Goal: Task Accomplishment & Management: Complete application form

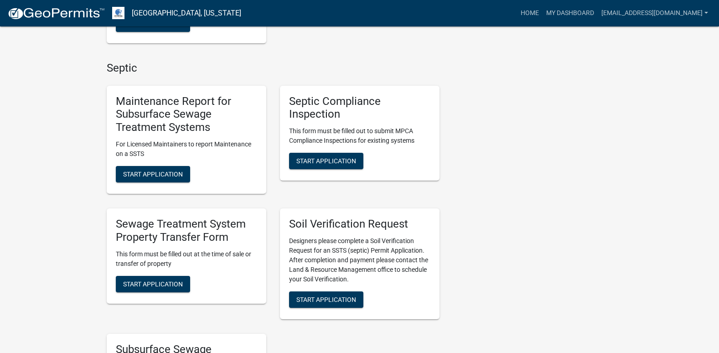
scroll to position [365, 0]
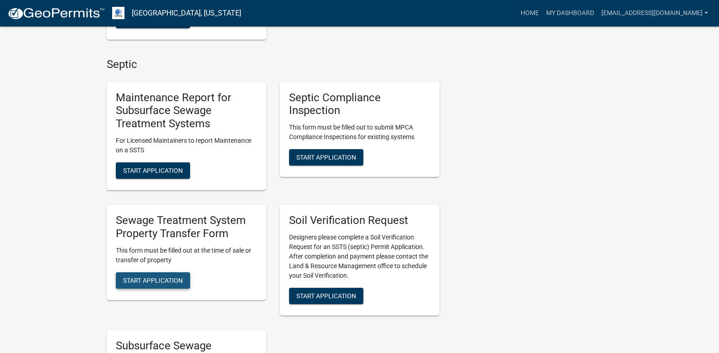
click at [149, 277] on span "Start Application" at bounding box center [153, 279] width 60 height 7
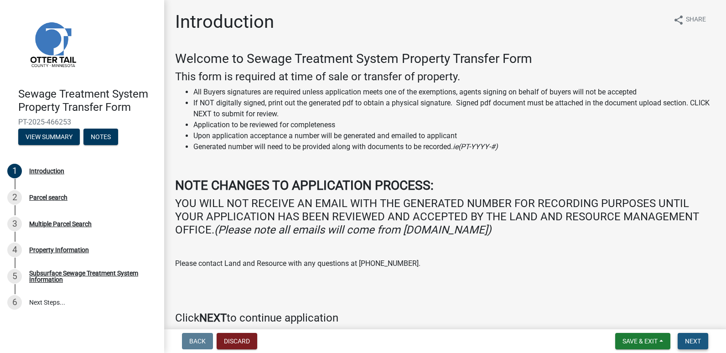
click at [690, 335] on button "Next" at bounding box center [692, 341] width 31 height 16
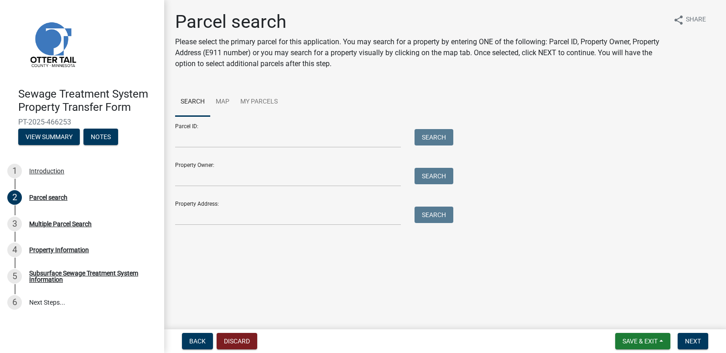
click at [170, 144] on div at bounding box center [287, 138] width 239 height 19
click at [176, 140] on input "Parcel ID:" at bounding box center [288, 138] width 226 height 19
type input "39000350290001"
click at [435, 135] on button "Search" at bounding box center [433, 137] width 39 height 16
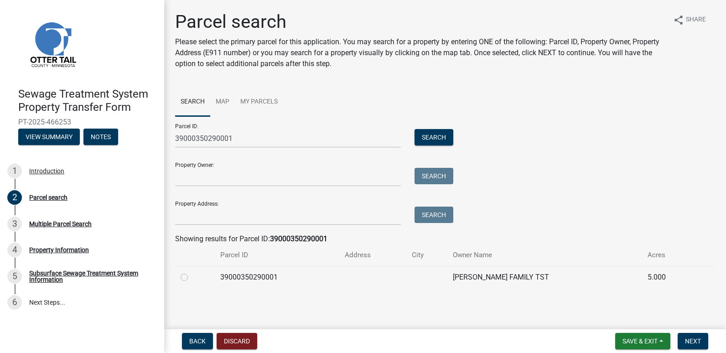
click at [191, 272] on label at bounding box center [191, 272] width 0 height 0
click at [191, 276] on input "radio" at bounding box center [194, 275] width 6 height 6
radio input "true"
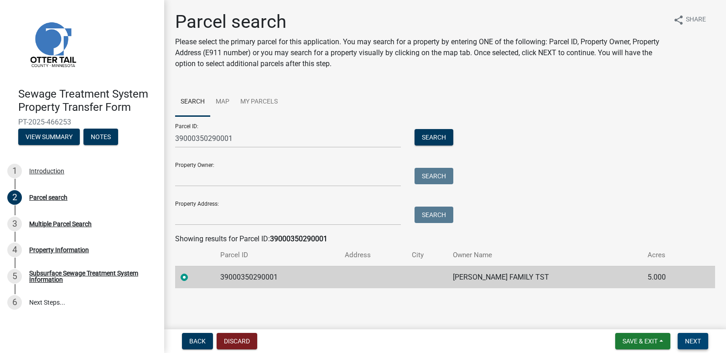
click at [695, 340] on span "Next" at bounding box center [693, 340] width 16 height 7
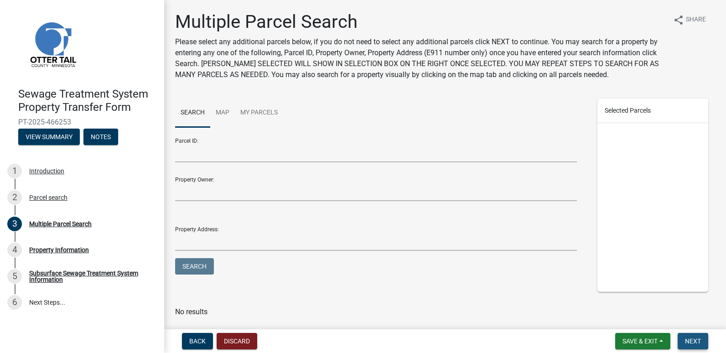
click at [694, 337] on span "Next" at bounding box center [693, 340] width 16 height 7
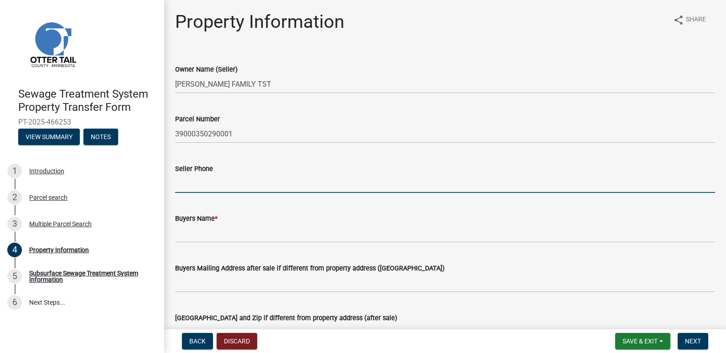
click at [187, 188] on input "Seller Phone" at bounding box center [445, 183] width 540 height 19
click at [194, 184] on input "Seller Phone" at bounding box center [445, 183] width 540 height 19
type input "5"
type input "[PHONE_NUMBER]"
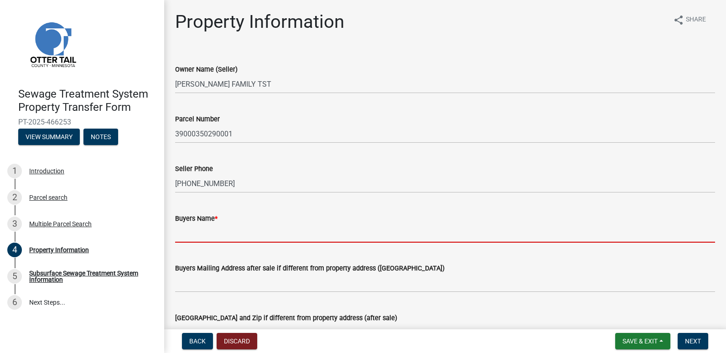
click at [198, 234] on input "Buyers Name *" at bounding box center [445, 233] width 540 height 19
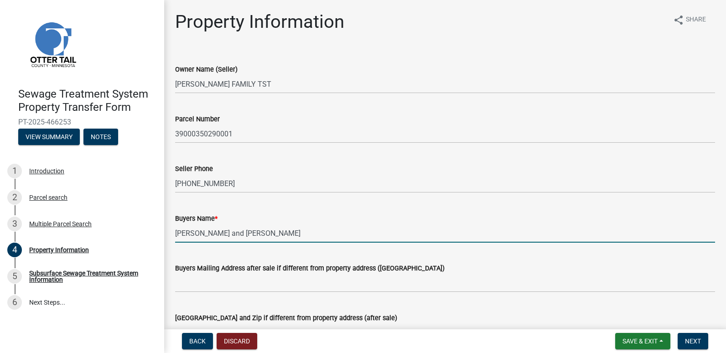
type input "[PERSON_NAME] and [PERSON_NAME]"
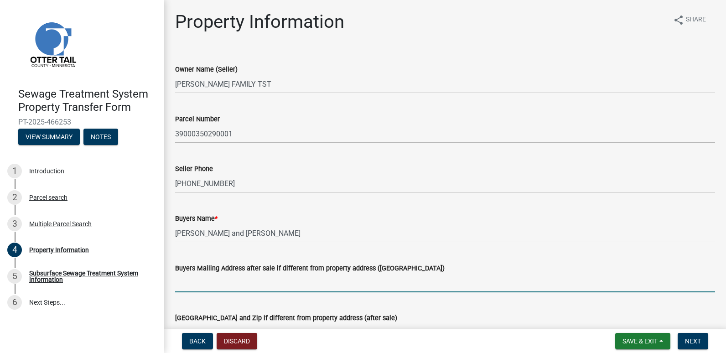
click at [183, 285] on input "Buyers Mailing Address after sale if different from property address ([GEOGRAPH…" at bounding box center [445, 282] width 540 height 19
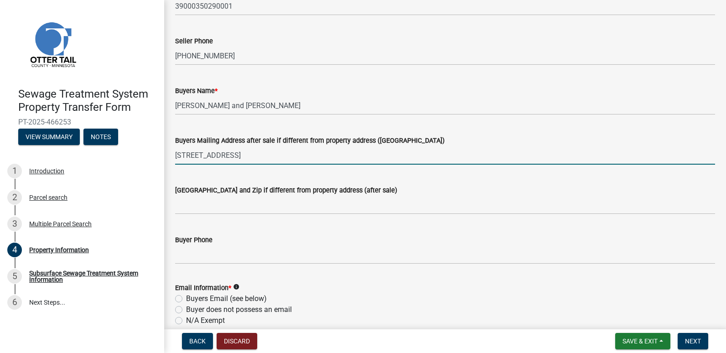
scroll to position [137, 0]
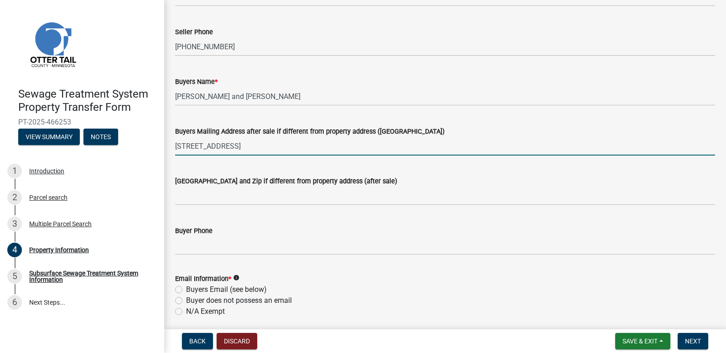
type input "[STREET_ADDRESS]"
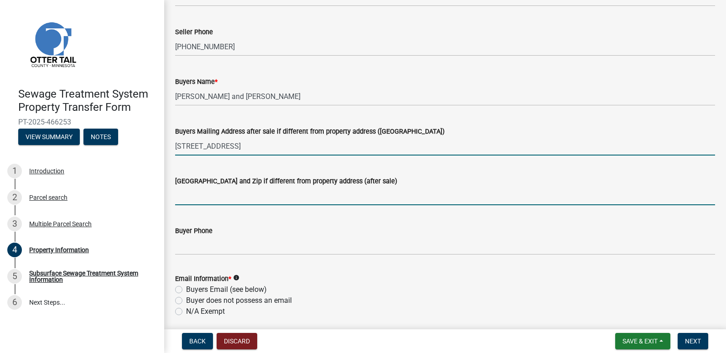
click at [180, 201] on input "[GEOGRAPHIC_DATA] and Zip if different from property address (after sale)" at bounding box center [445, 195] width 540 height 19
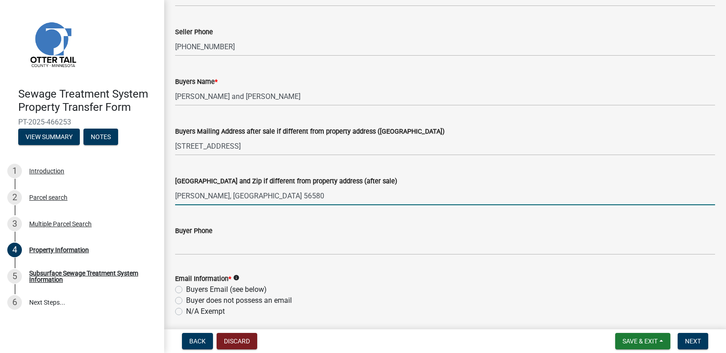
type input "[PERSON_NAME], [GEOGRAPHIC_DATA] 56580"
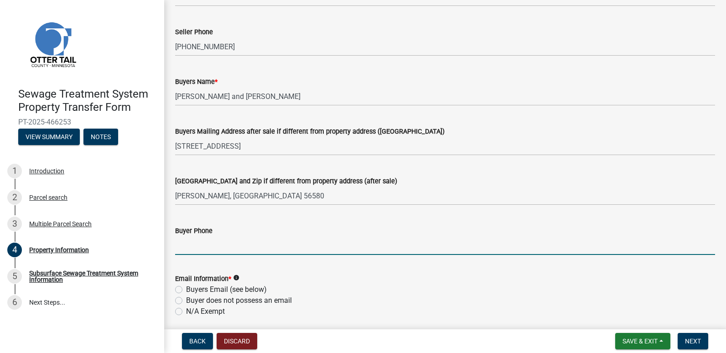
click at [184, 249] on input "Buyer Phone" at bounding box center [445, 245] width 540 height 19
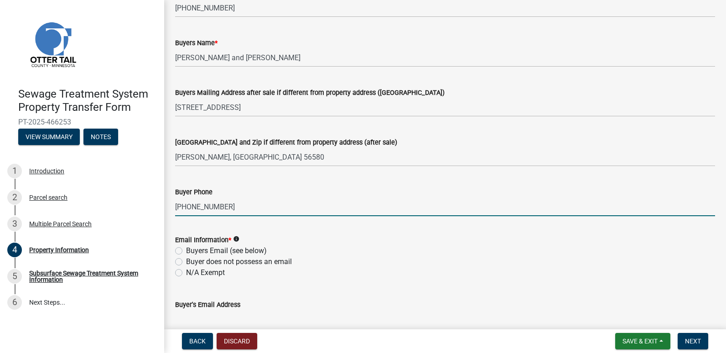
scroll to position [273, 0]
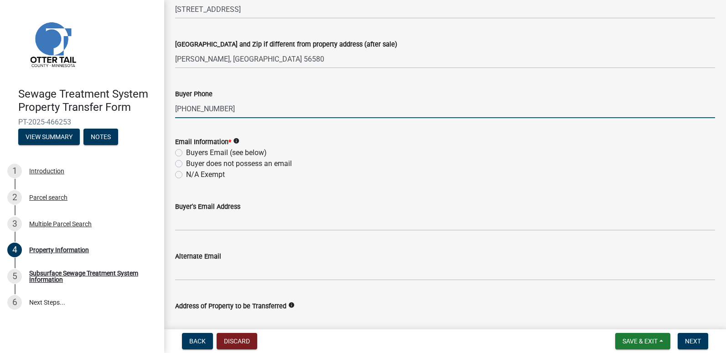
type input "[PHONE_NUMBER]"
click at [186, 162] on label "Buyer does not possess an email" at bounding box center [239, 163] width 106 height 11
click at [186, 162] on input "Buyer does not possess an email" at bounding box center [189, 161] width 6 height 6
radio input "true"
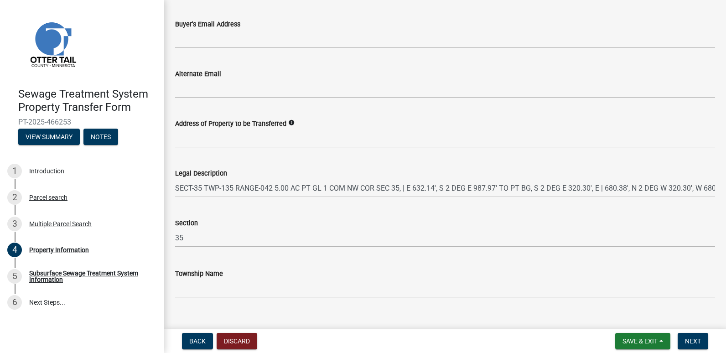
scroll to position [471, 0]
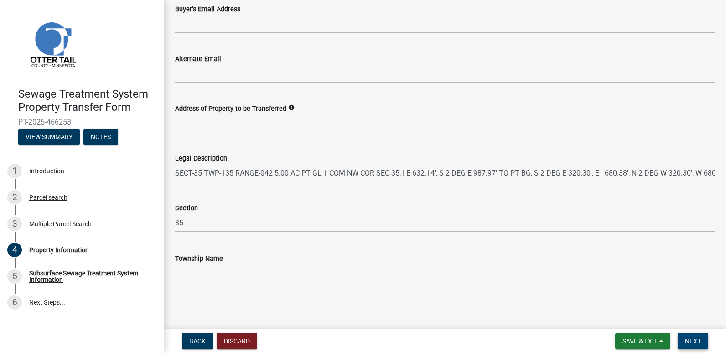
click at [701, 341] on button "Next" at bounding box center [692, 341] width 31 height 16
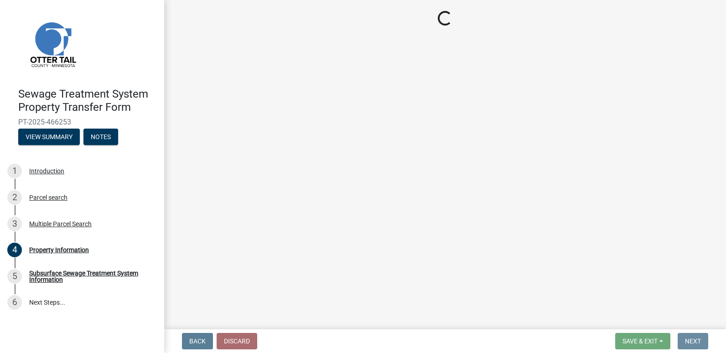
scroll to position [0, 0]
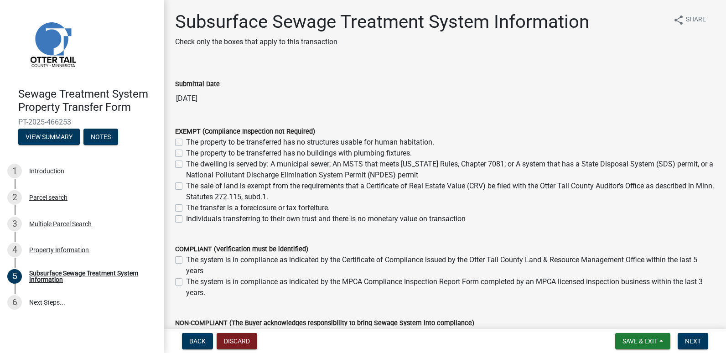
click at [186, 143] on label "The property to be transferred has no structures usable for human habitation." at bounding box center [310, 142] width 248 height 11
click at [186, 143] on input "The property to be transferred has no structures usable for human habitation." at bounding box center [189, 140] width 6 height 6
checkbox input "true"
checkbox input "false"
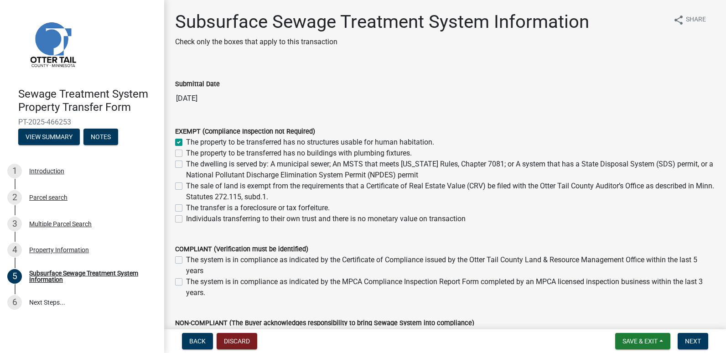
checkbox input "false"
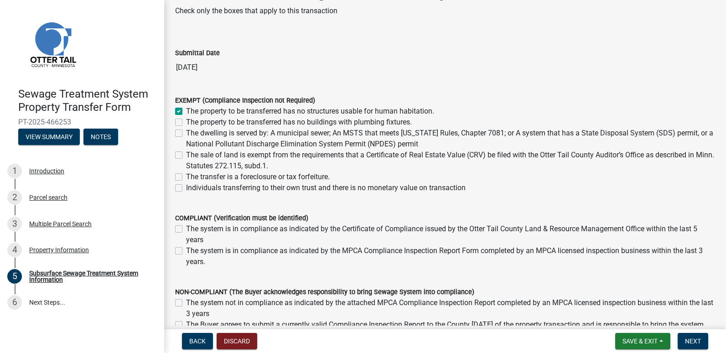
scroll to position [46, 0]
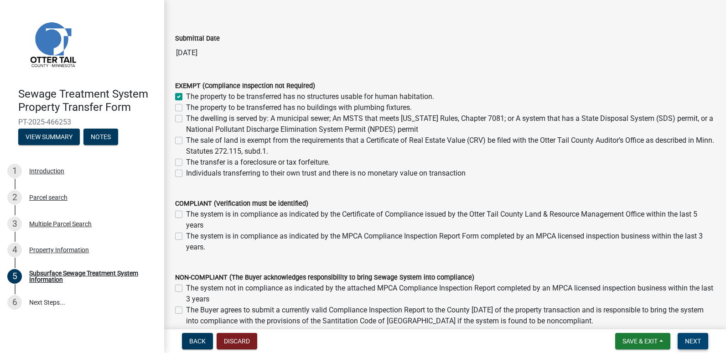
click at [690, 338] on span "Next" at bounding box center [693, 340] width 16 height 7
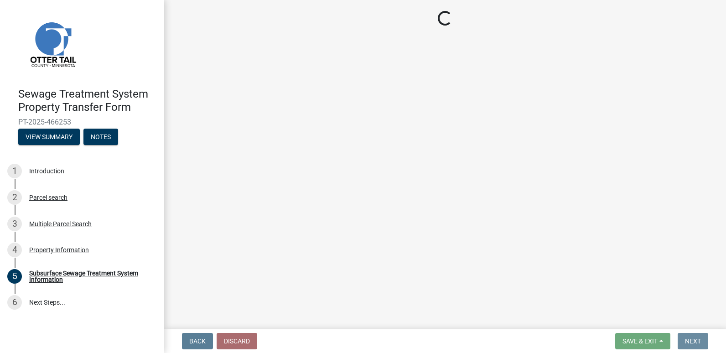
scroll to position [0, 0]
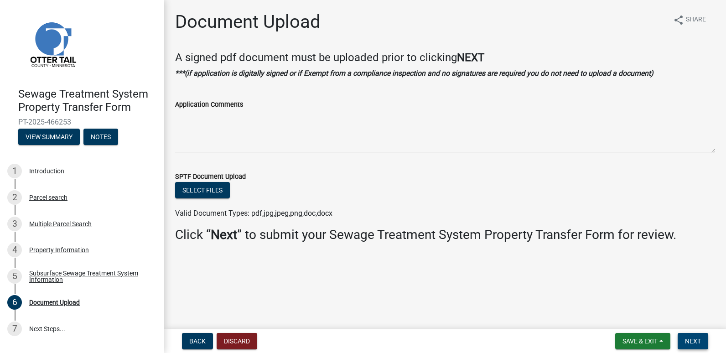
click at [693, 338] on span "Next" at bounding box center [693, 340] width 16 height 7
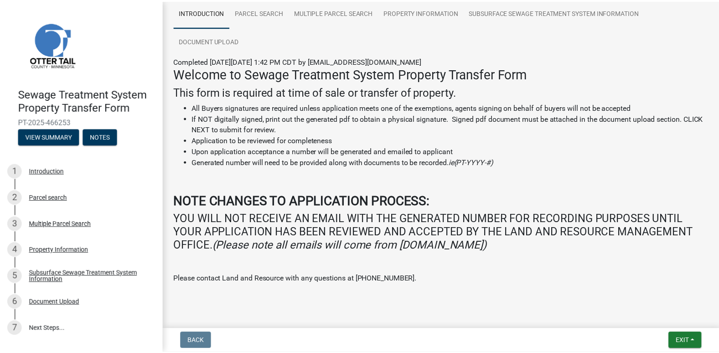
scroll to position [91, 0]
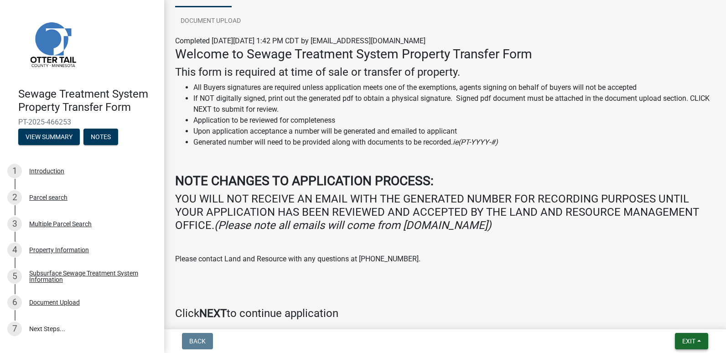
drag, startPoint x: 682, startPoint y: 340, endPoint x: 657, endPoint y: 334, distance: 25.8
click at [680, 340] on button "Exit" at bounding box center [691, 341] width 33 height 16
click at [668, 317] on button "Save & Exit" at bounding box center [671, 317] width 73 height 22
